Goal: Information Seeking & Learning: Learn about a topic

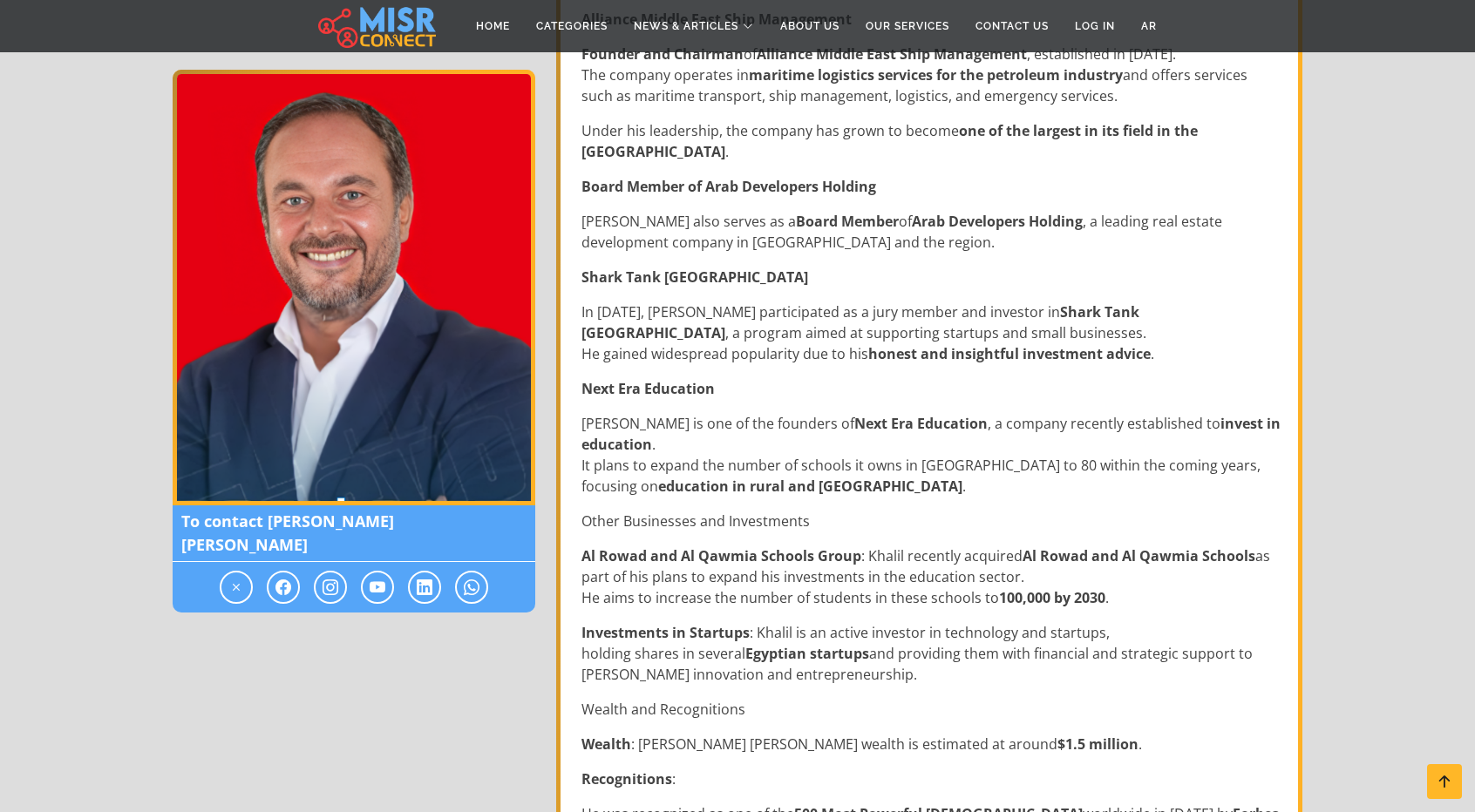
scroll to position [784, 0]
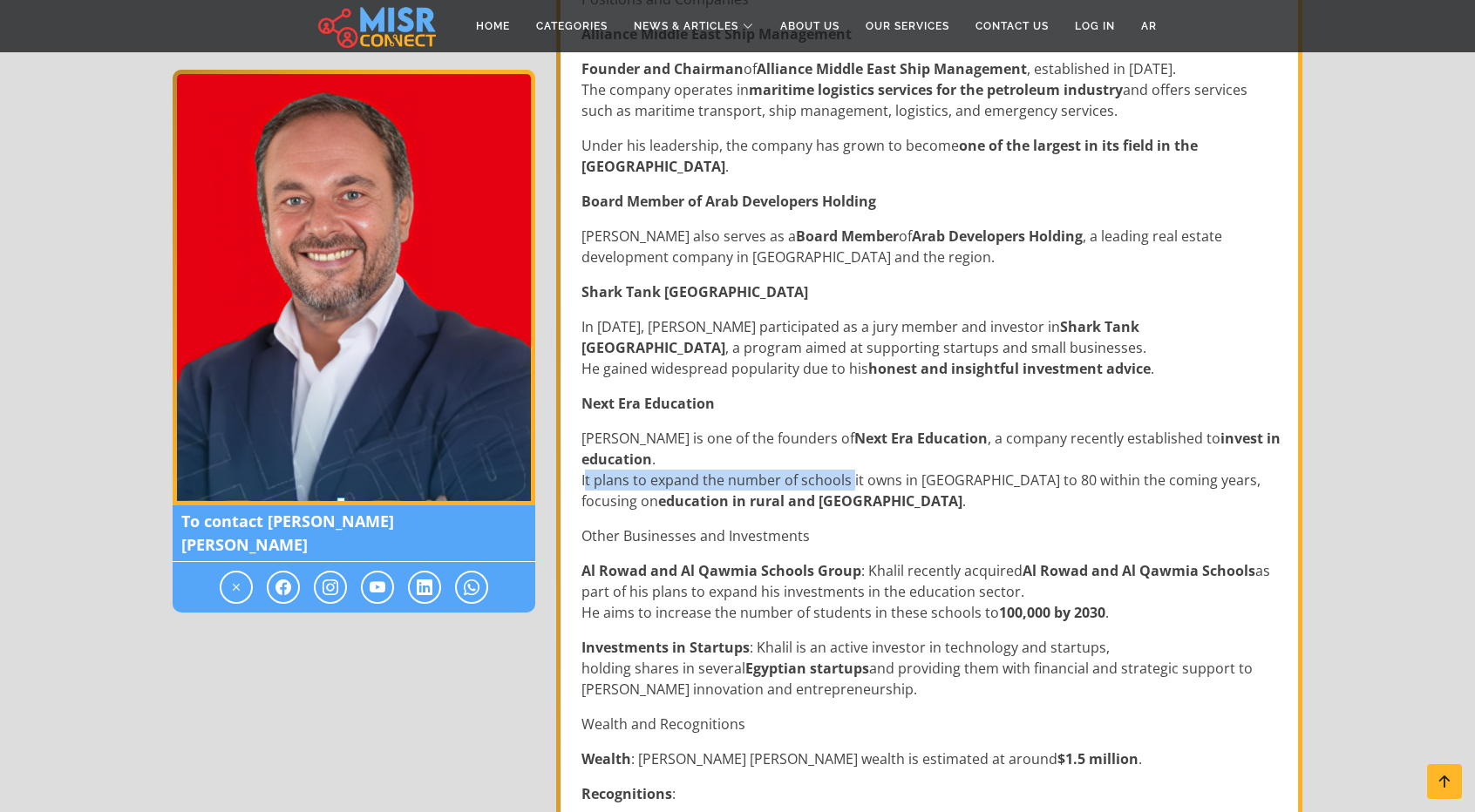
drag, startPoint x: 585, startPoint y: 476, endPoint x: 852, endPoint y: 490, distance: 267.4
click at [852, 490] on p "[PERSON_NAME] is one of the founders of Next Era Education , a company recently…" at bounding box center [931, 470] width 699 height 83
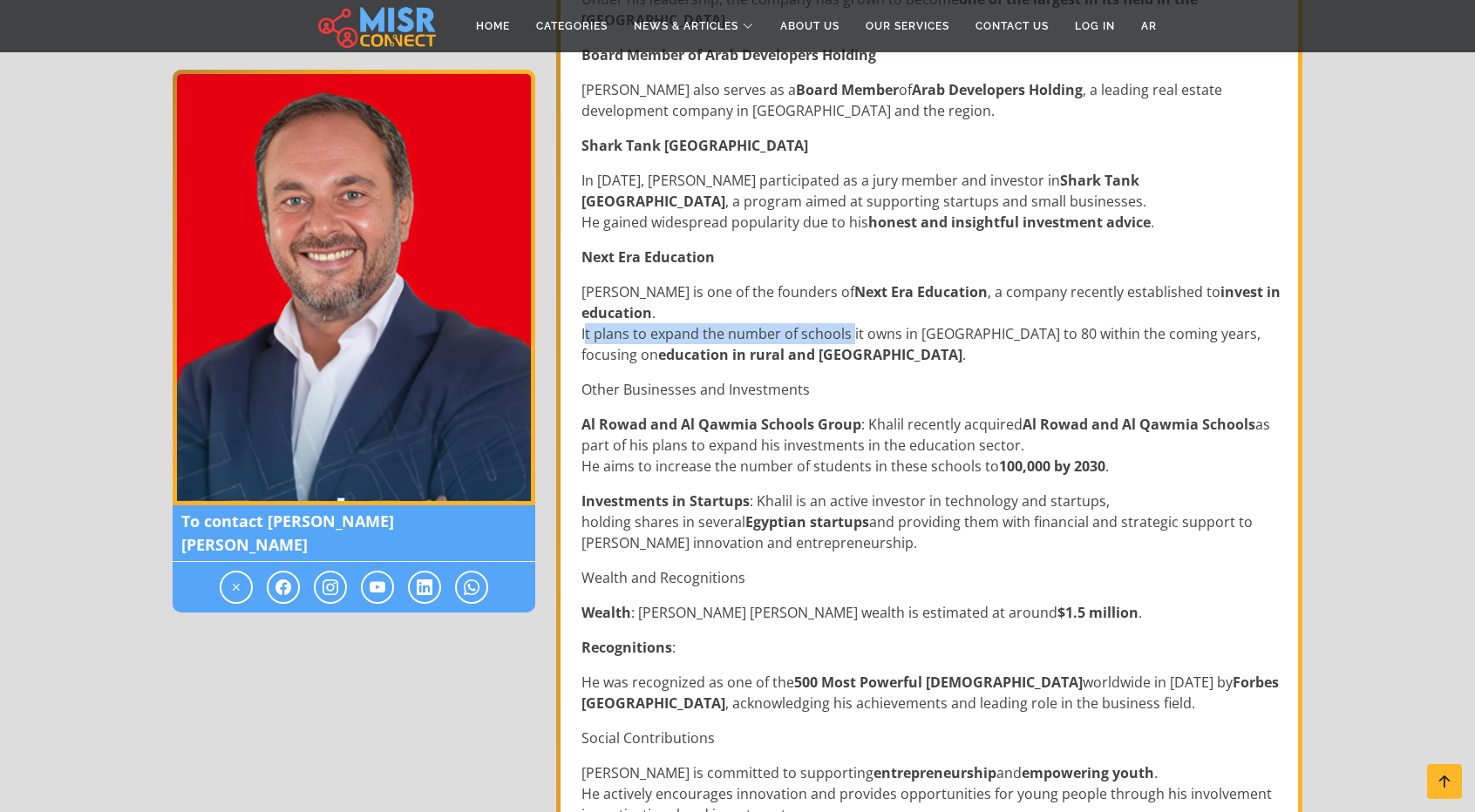
scroll to position [958, 0]
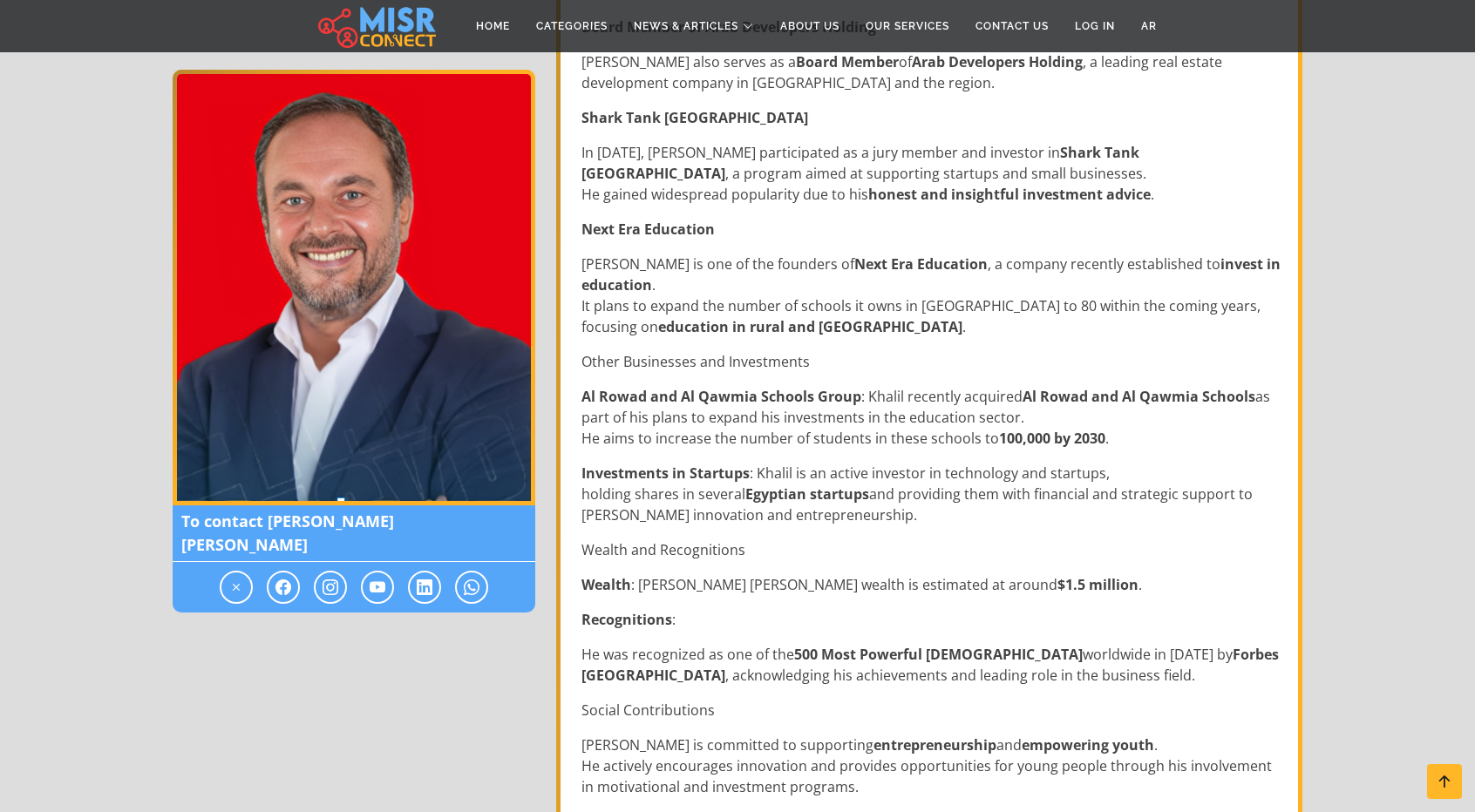
click at [600, 397] on strong "Al Rowad and Al Qawmia Schools Group" at bounding box center [721, 396] width 280 height 19
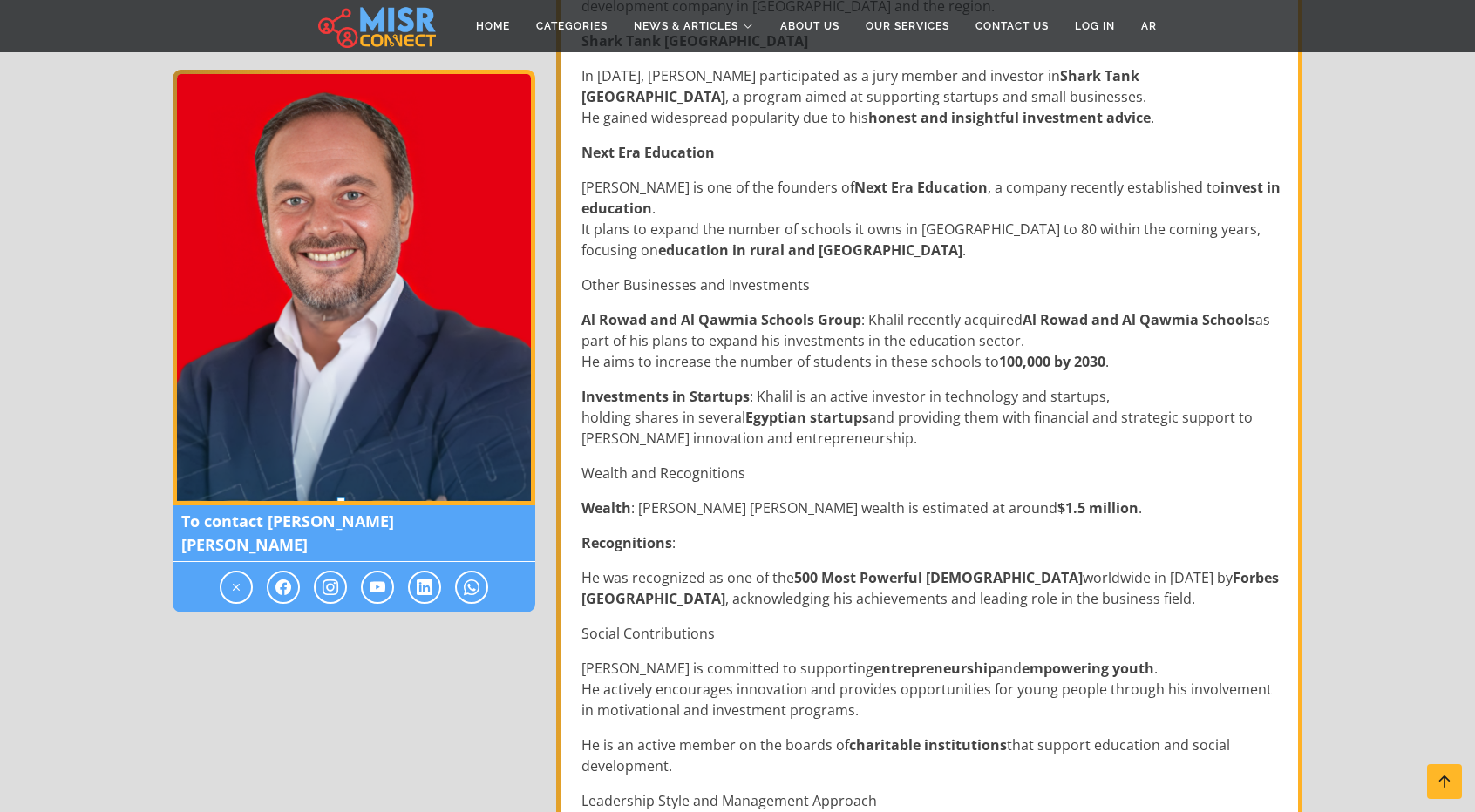
scroll to position [1046, 0]
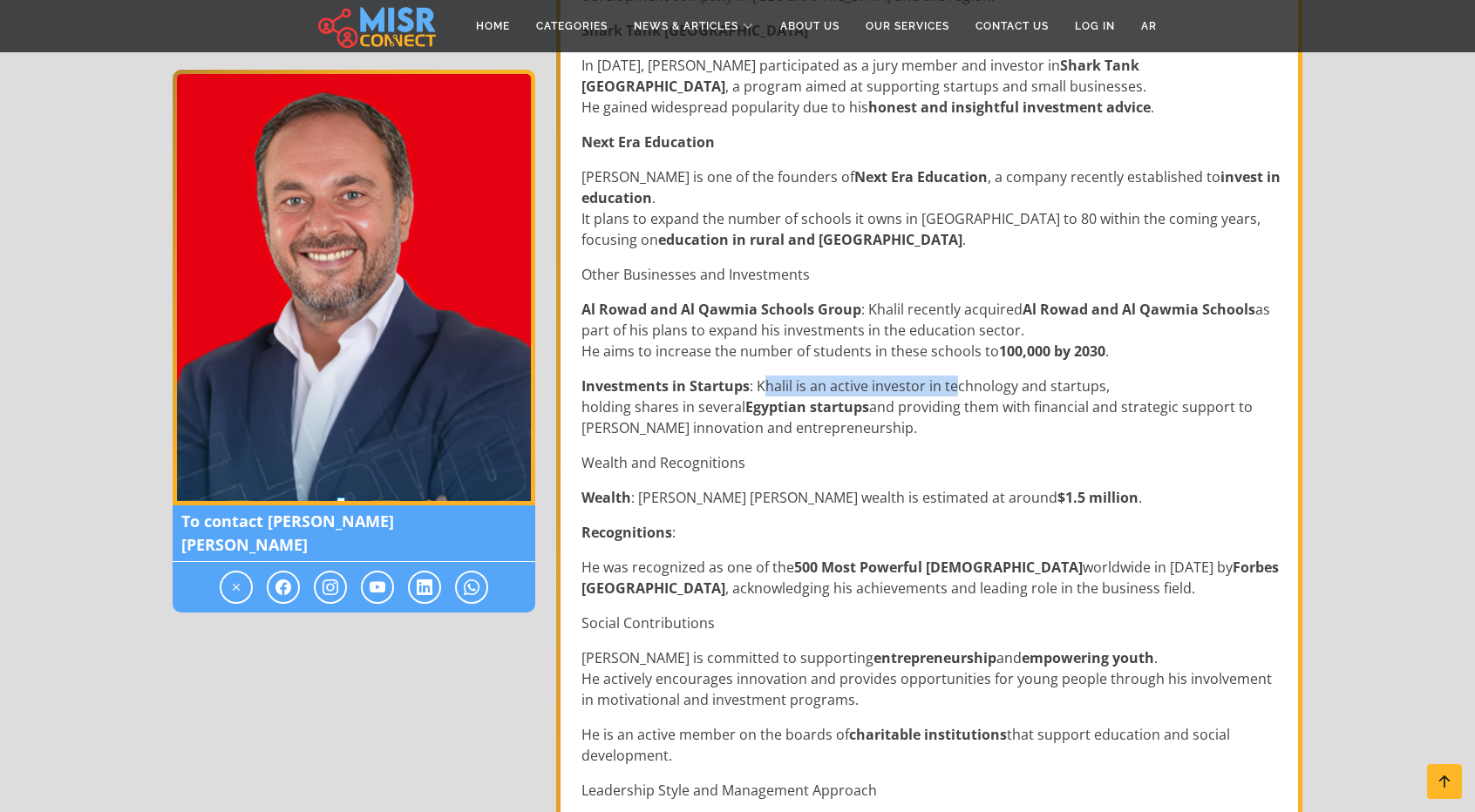
drag, startPoint x: 765, startPoint y: 387, endPoint x: 953, endPoint y: 387, distance: 188.0
click at [953, 387] on p "Investments in Startups : Khalil is an active investor in technology and startu…" at bounding box center [931, 407] width 699 height 63
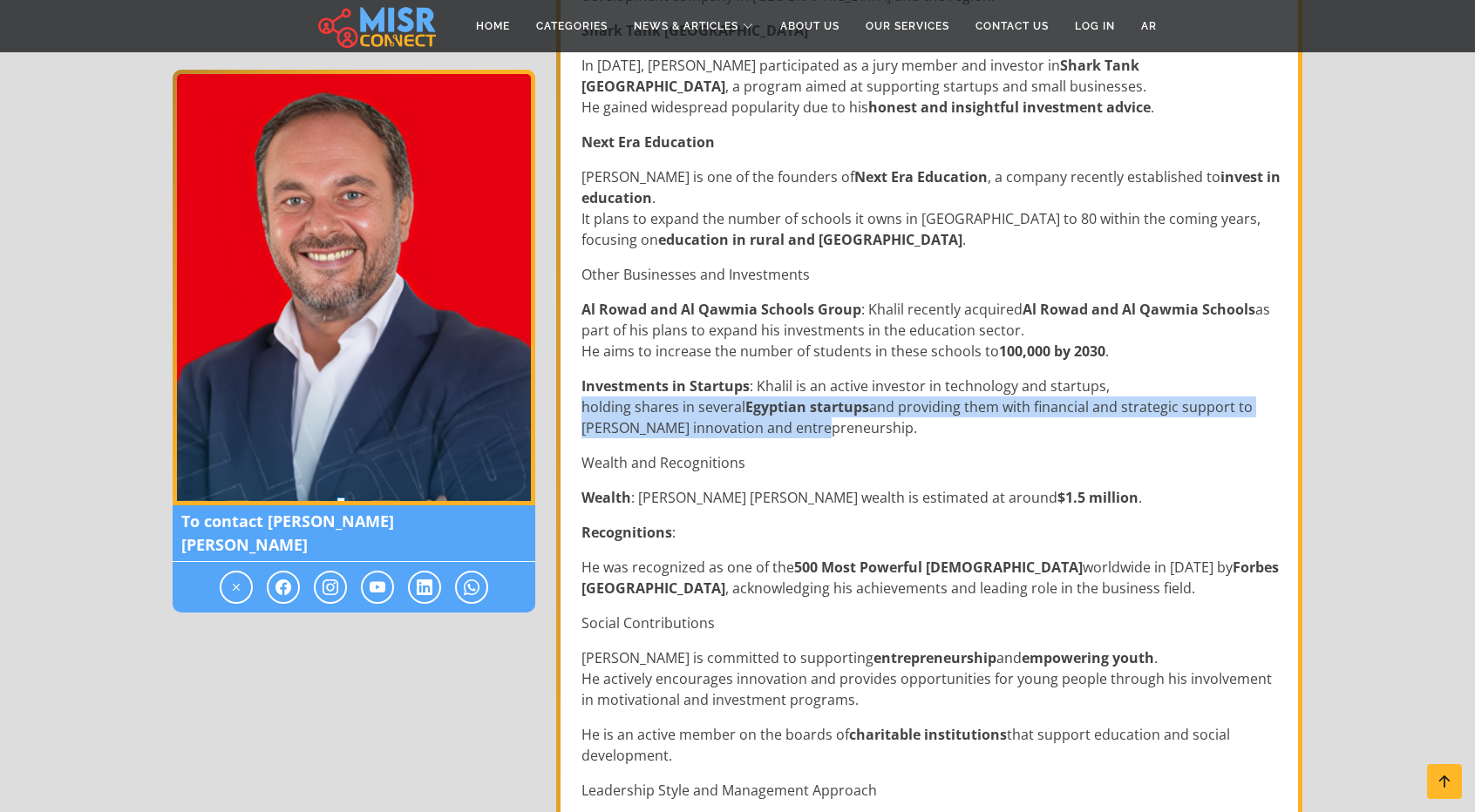
drag, startPoint x: 584, startPoint y: 401, endPoint x: 807, endPoint y: 426, distance: 224.4
click at [807, 426] on p "Investments in Startups : Khalil is an active investor in technology and startu…" at bounding box center [931, 407] width 699 height 63
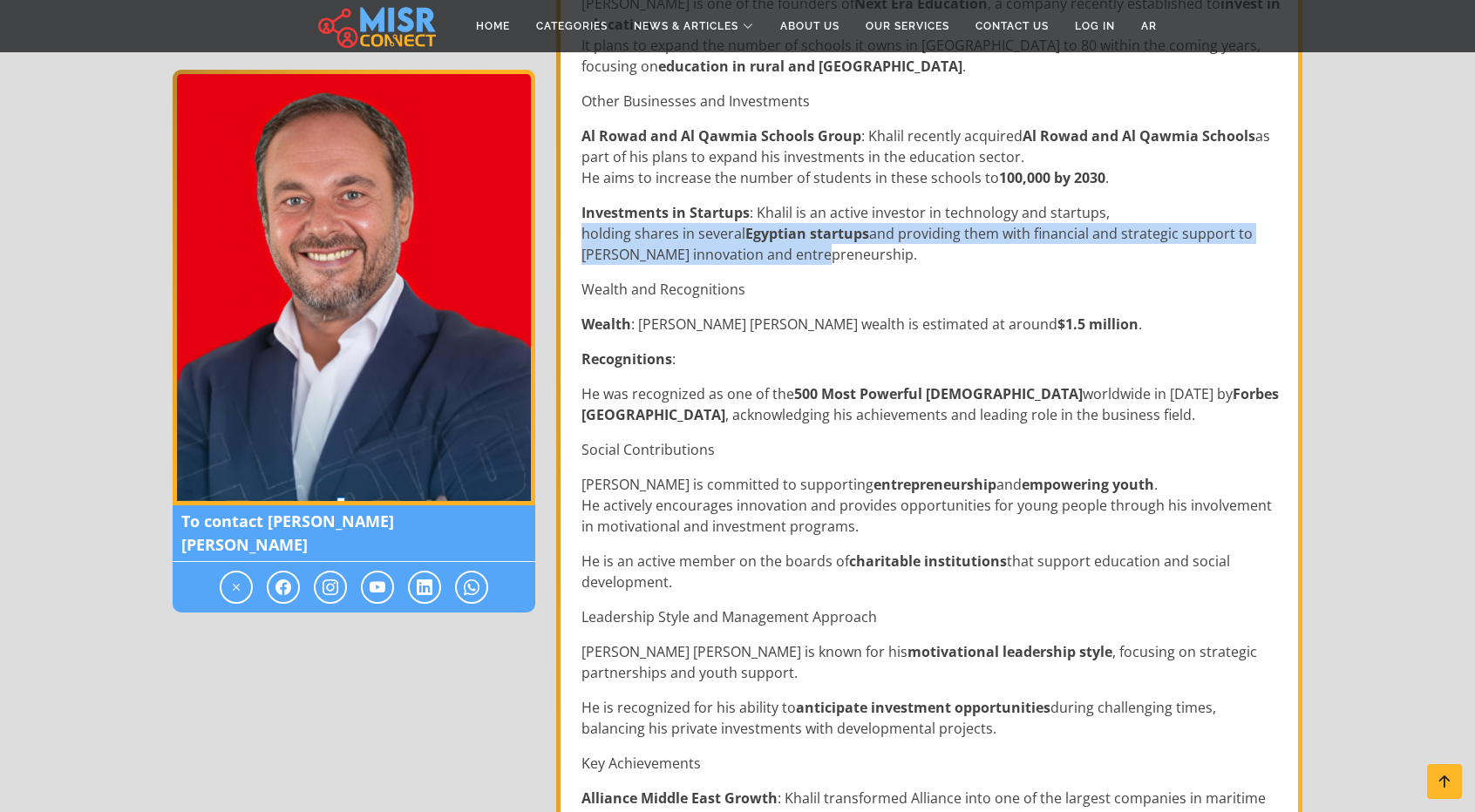
scroll to position [1220, 0]
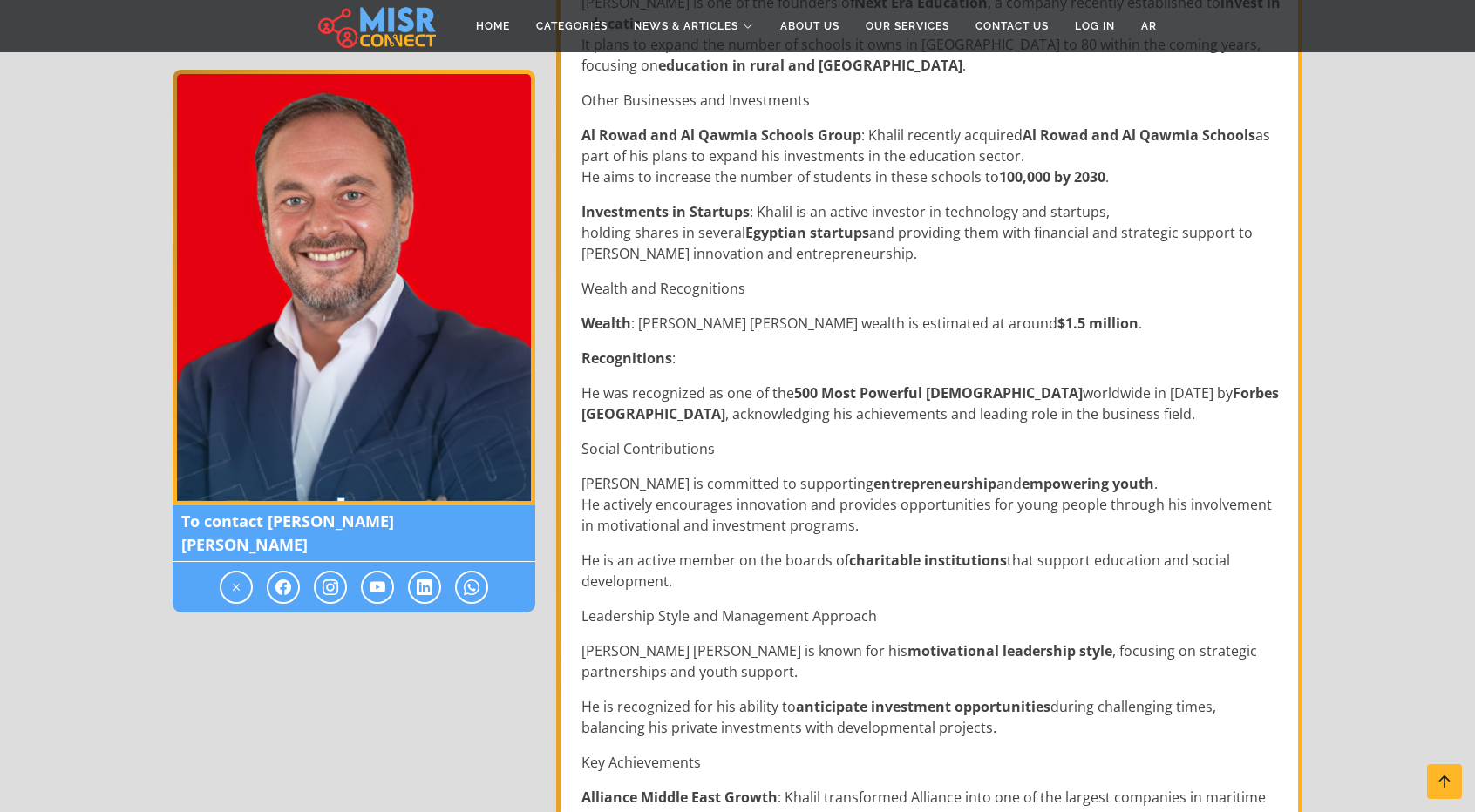
click at [807, 426] on div "[PERSON_NAME] [PERSON_NAME] is a successful [DEMOGRAPHIC_DATA] businessman, kno…" at bounding box center [931, 428] width 720 height 2324
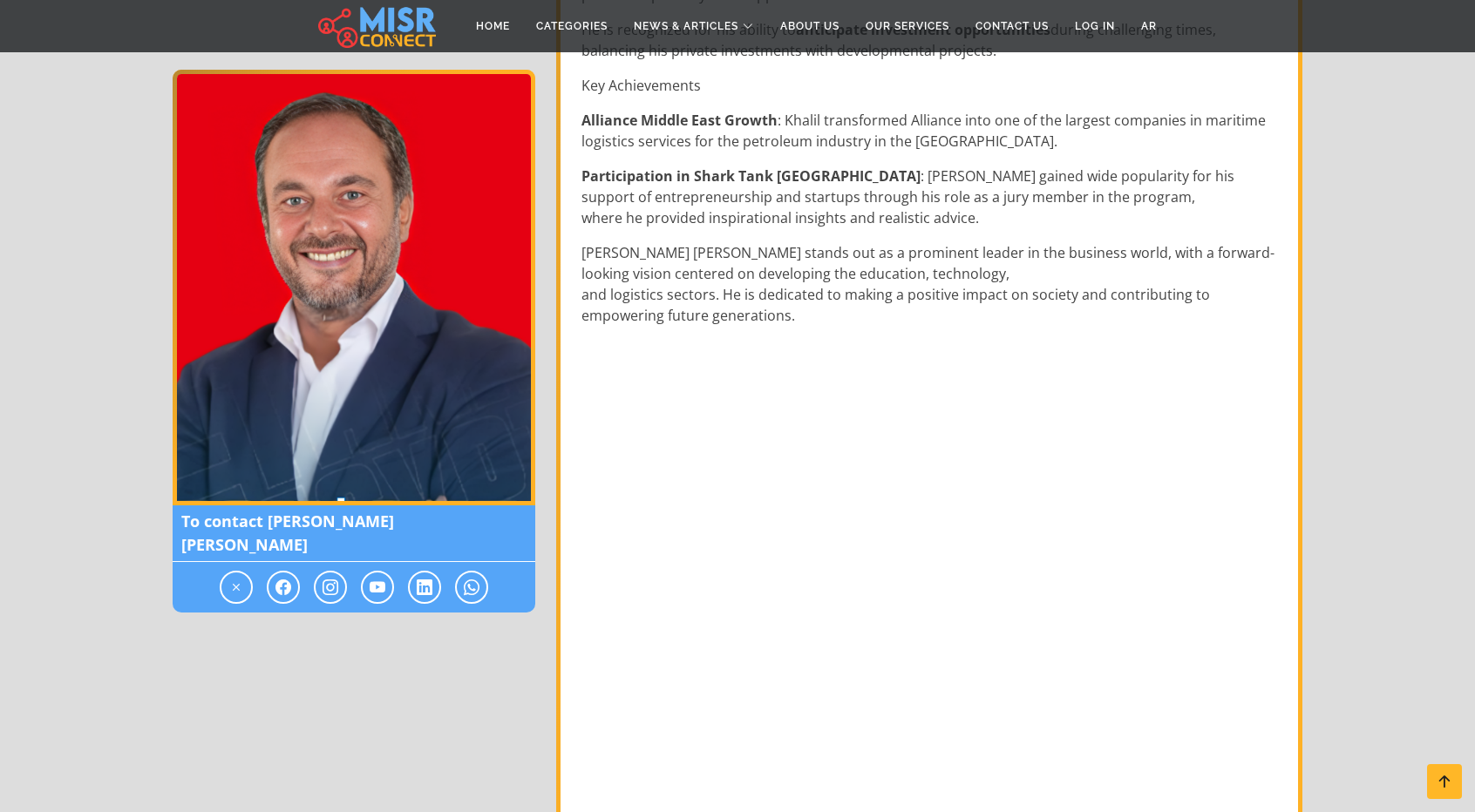
scroll to position [1830, 0]
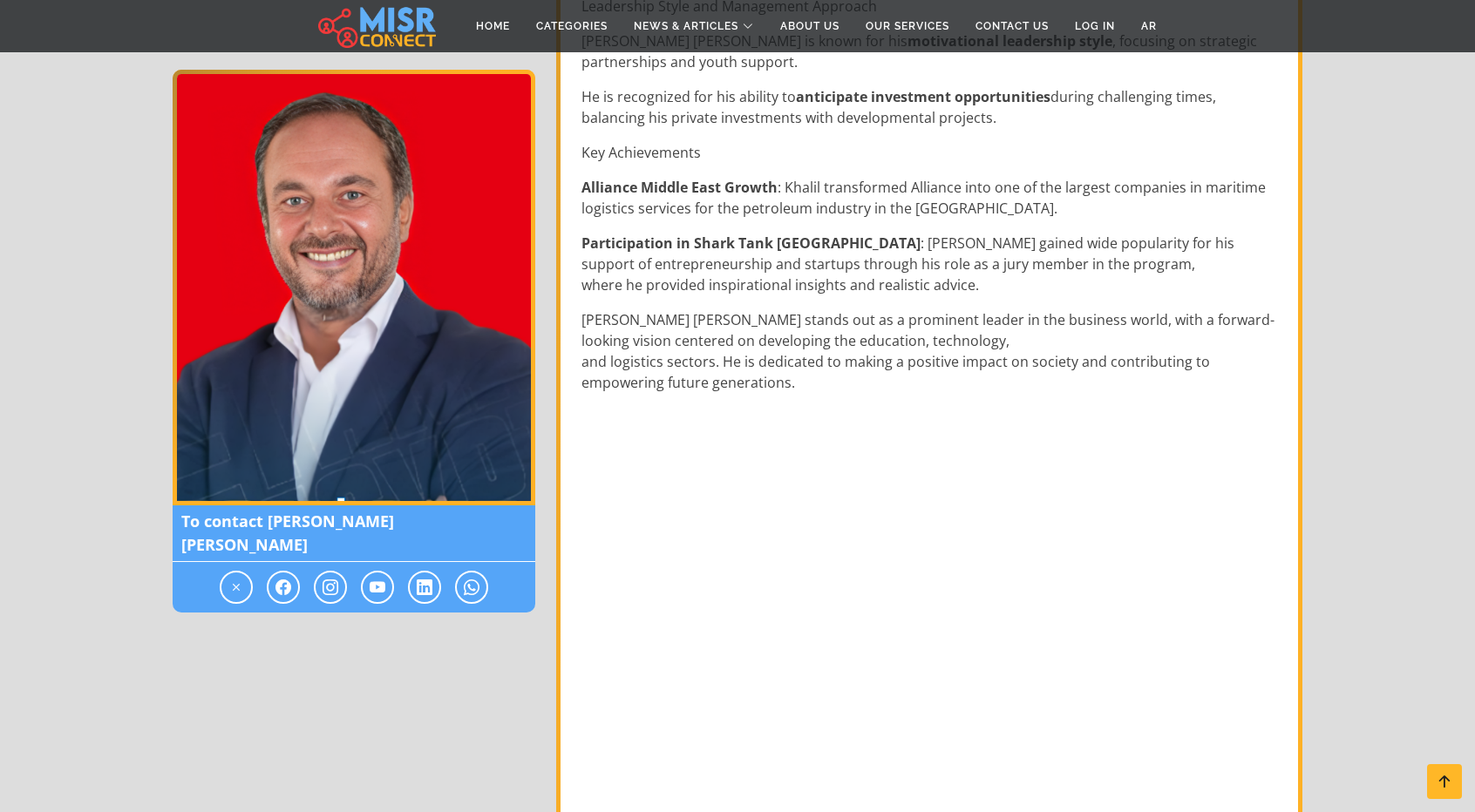
click at [629, 489] on p at bounding box center [931, 687] width 699 height 560
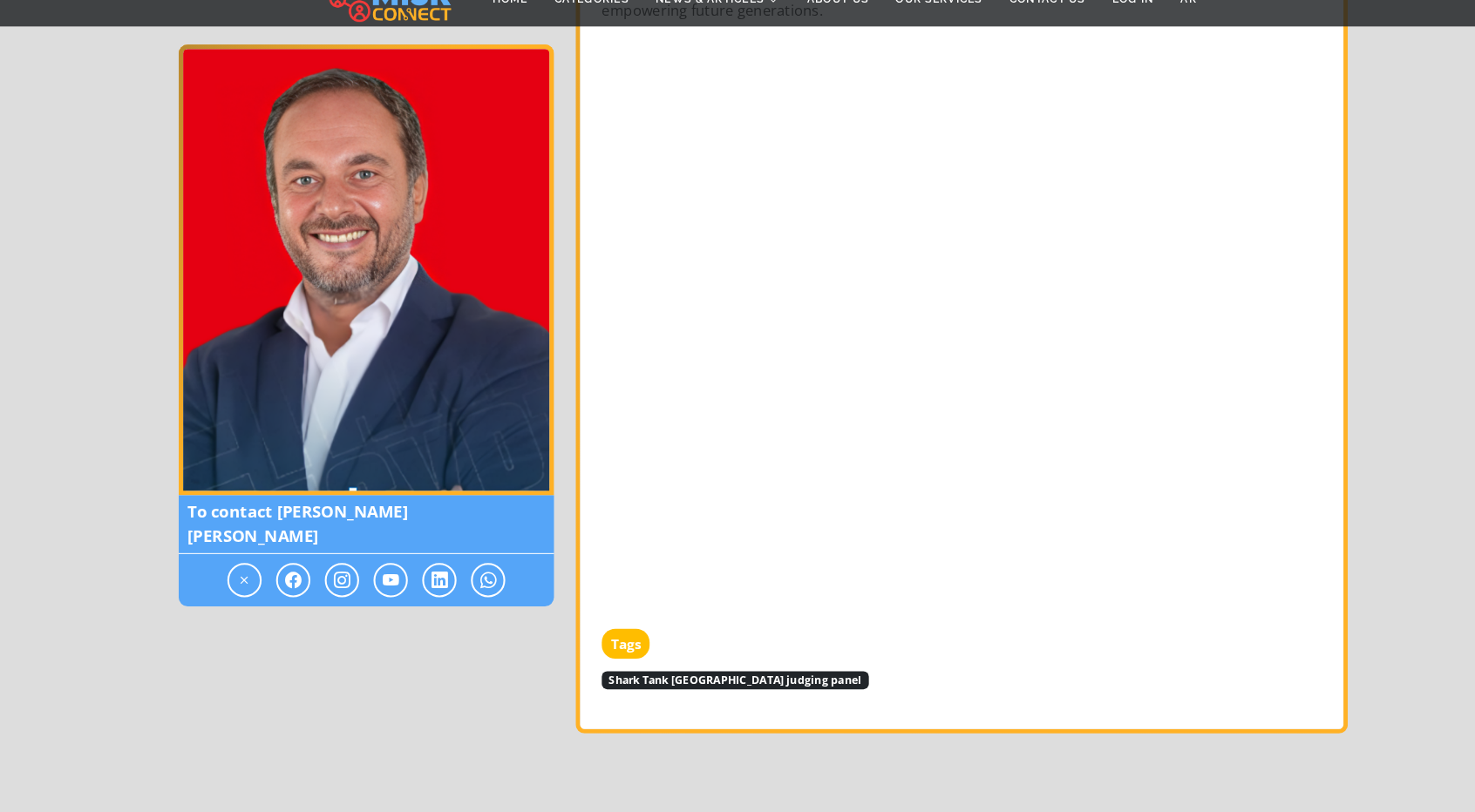
scroll to position [2193, 0]
